Goal: Task Accomplishment & Management: Manage account settings

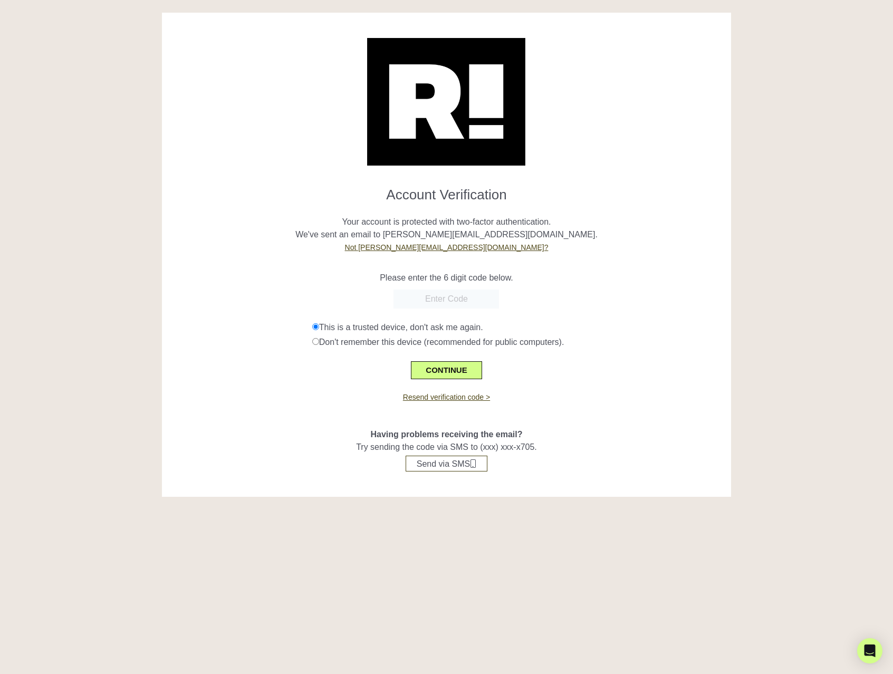
click at [453, 301] on input "text" at bounding box center [445, 299] width 105 height 19
click at [362, 383] on div "Resend verification code >" at bounding box center [446, 391] width 553 height 24
click at [438, 310] on form "Account Verification Your account is protected with two-factor authentication. …" at bounding box center [446, 278] width 553 height 201
click at [446, 298] on input "text" at bounding box center [445, 299] width 105 height 19
click at [476, 300] on input "text" at bounding box center [445, 299] width 105 height 19
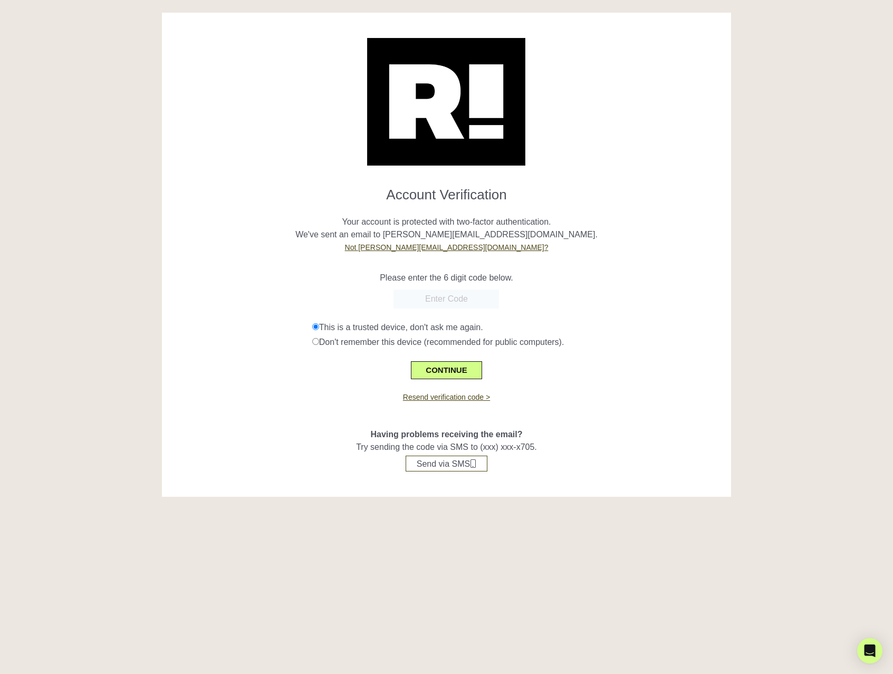
paste input "045082"
type input "045082"
click at [448, 370] on button "CONTINUE" at bounding box center [446, 370] width 71 height 18
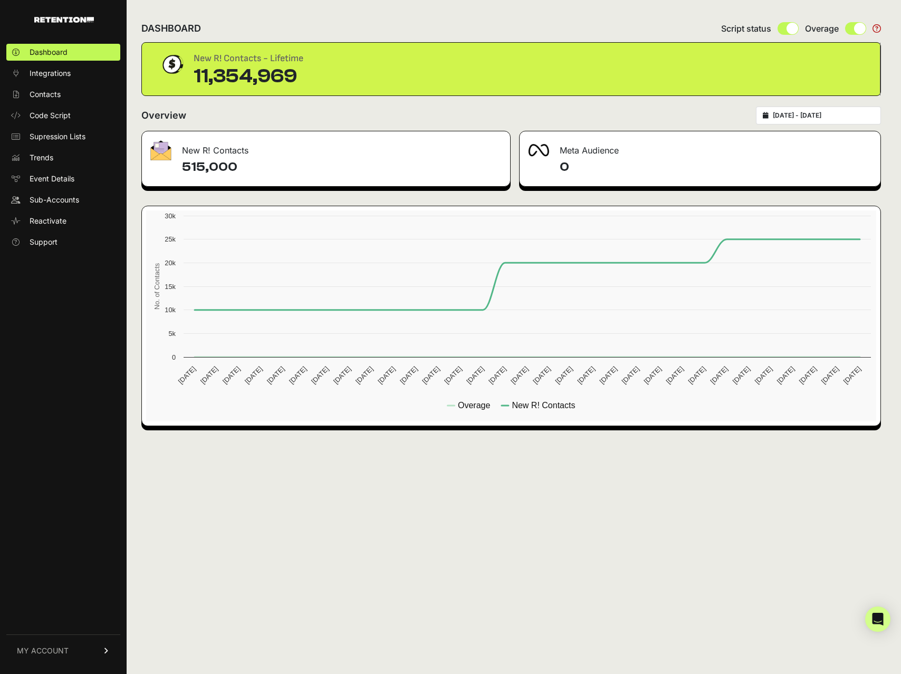
click at [477, 18] on div "DASHBOARD Script status Overage" at bounding box center [511, 28] width 740 height 27
click at [479, 18] on div "DASHBOARD Script status Overage" at bounding box center [511, 28] width 740 height 27
click at [230, 103] on div "DASHBOARD Script status Overage New R! Contacts - Lifetime 11,354,969 Overview …" at bounding box center [511, 337] width 769 height 674
click at [230, 115] on div "Overview [DATE] - [DATE]" at bounding box center [511, 116] width 740 height 18
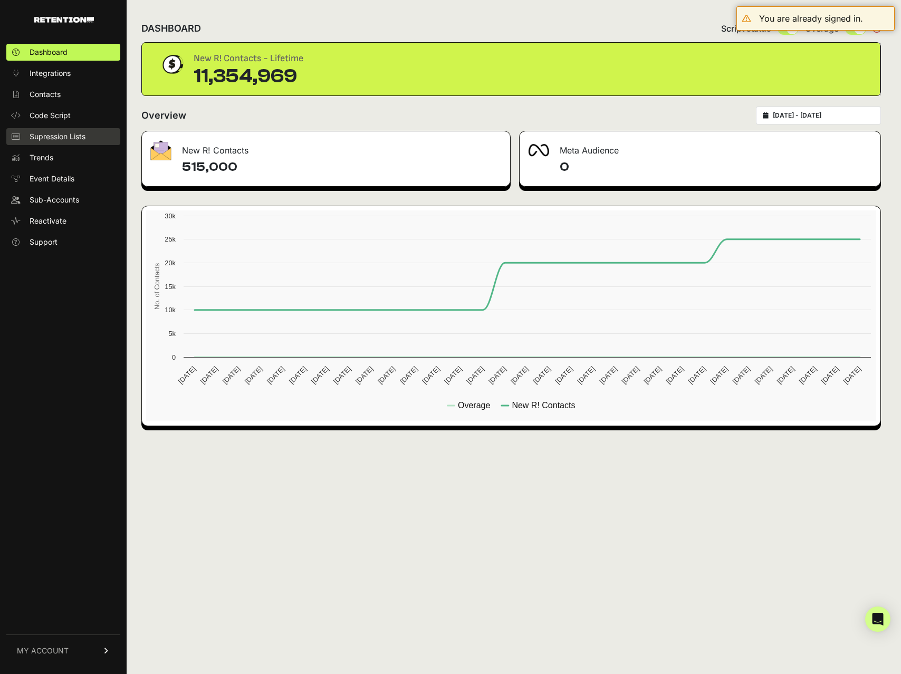
click at [81, 131] on span "Supression Lists" at bounding box center [58, 136] width 56 height 11
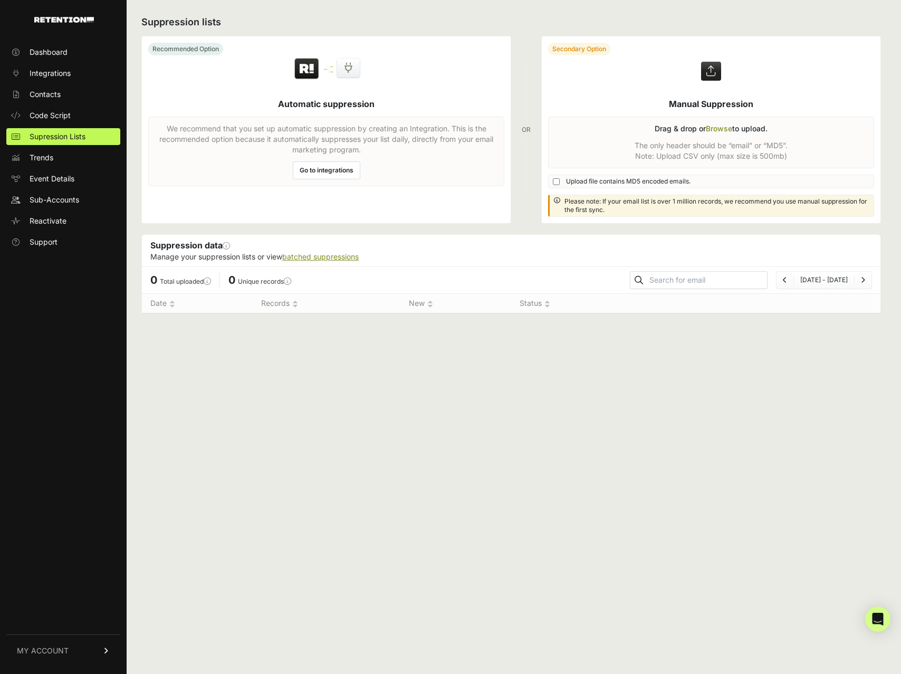
click at [347, 257] on link "batched suppressions" at bounding box center [320, 256] width 76 height 9
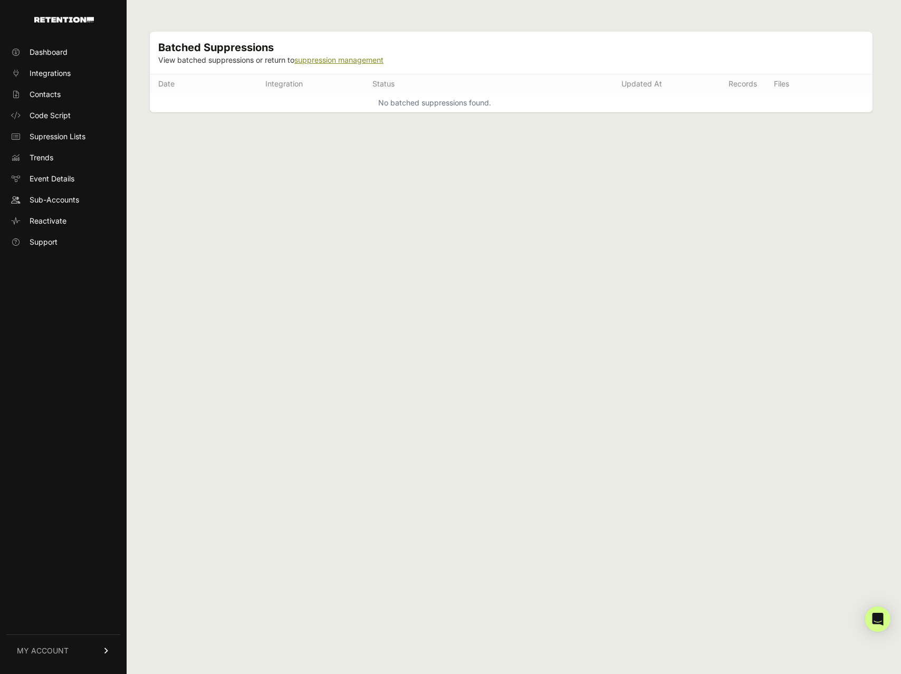
click at [327, 61] on link "suppression management" at bounding box center [338, 59] width 89 height 9
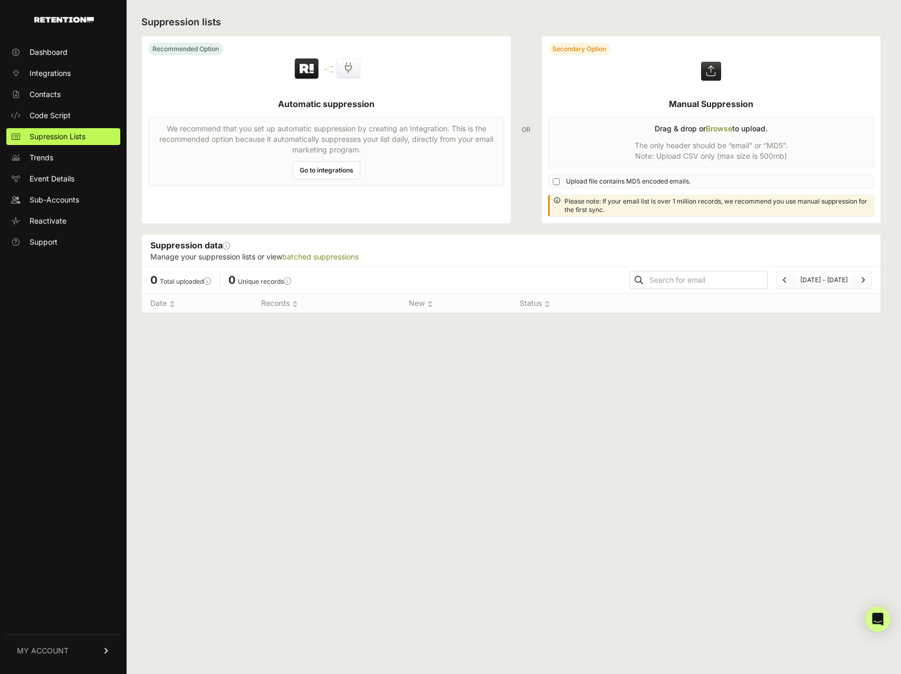
click at [889, 81] on div "Suppression lists Recommended Option Automatic suppression We recommend that yo…" at bounding box center [511, 337] width 769 height 674
click at [890, 72] on div "Suppression lists Recommended Option Automatic suppression We recommend that yo…" at bounding box center [511, 337] width 769 height 674
